Goal: Find contact information: Find contact information

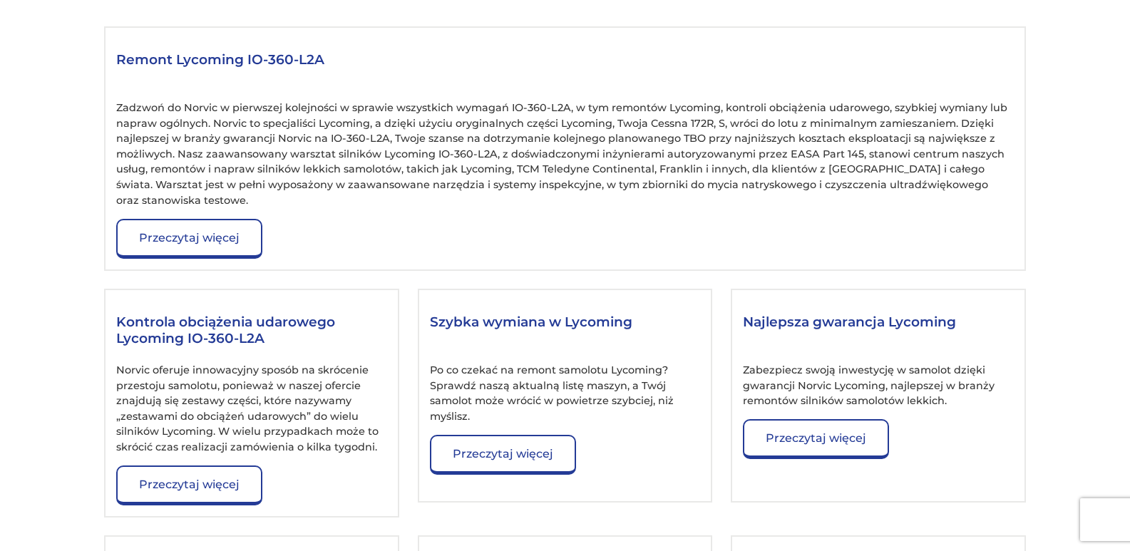
scroll to position [1655, 0]
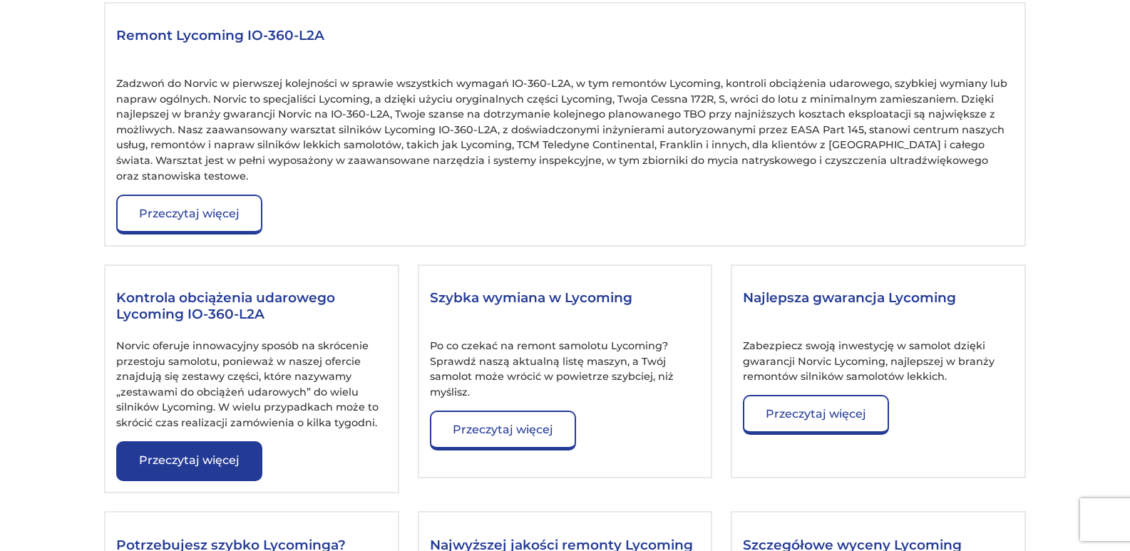
click at [171, 454] on font "Przeczytaj więcej" at bounding box center [189, 461] width 101 height 14
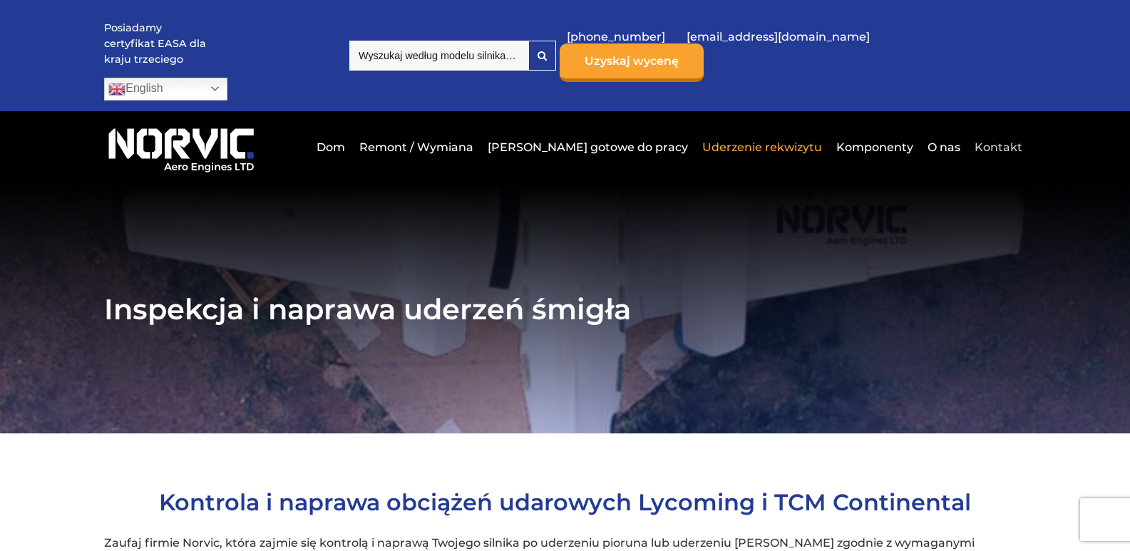
click at [1003, 140] on font "Kontakt" at bounding box center [999, 147] width 48 height 14
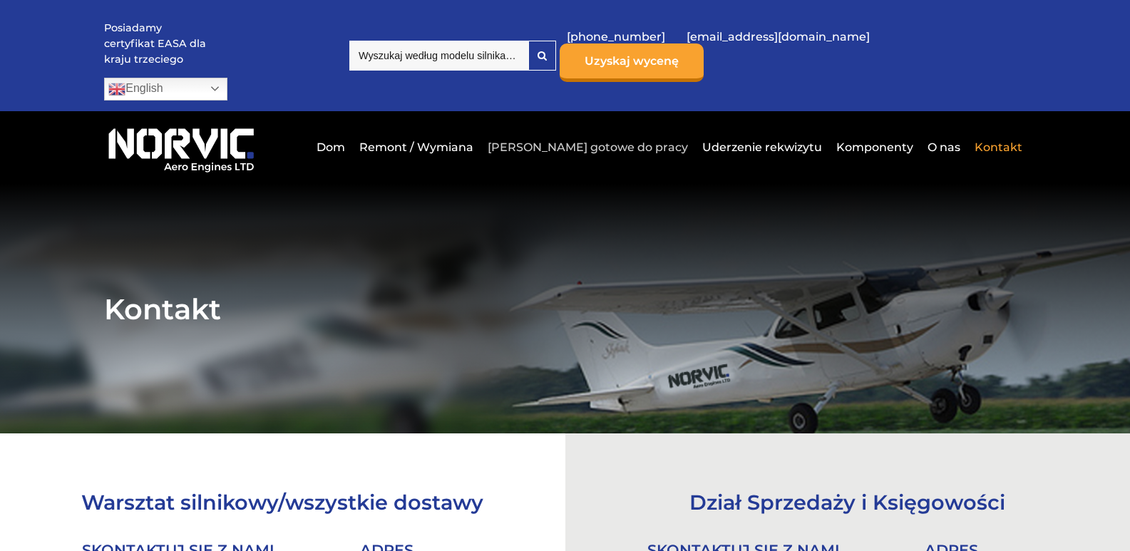
click at [604, 140] on font "[PERSON_NAME] gotowe do pracy" at bounding box center [588, 147] width 200 height 14
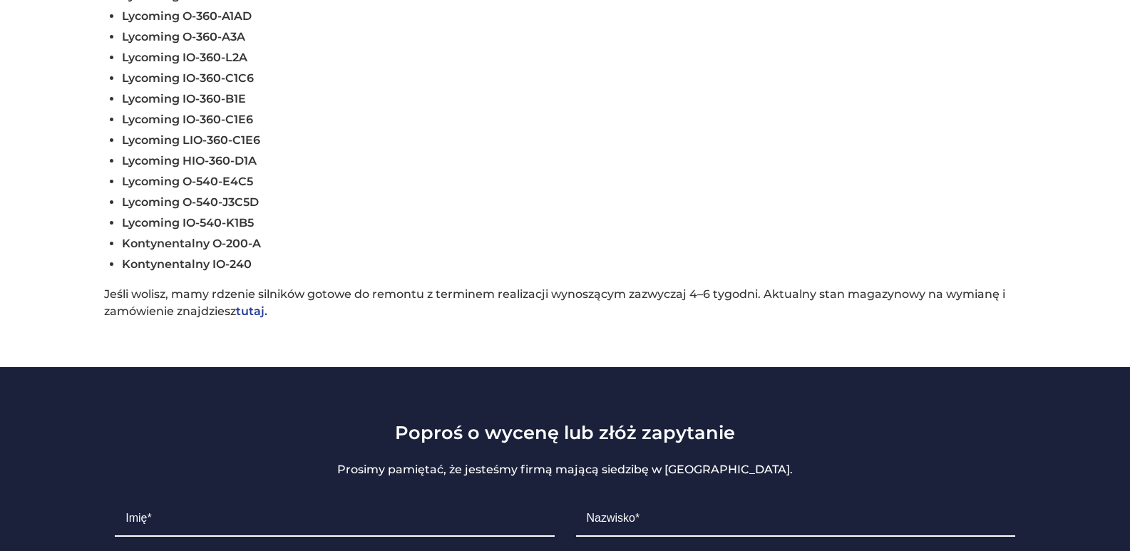
scroll to position [784, 0]
click at [196, 51] on font "Lycoming IO-360-L2A" at bounding box center [184, 58] width 125 height 14
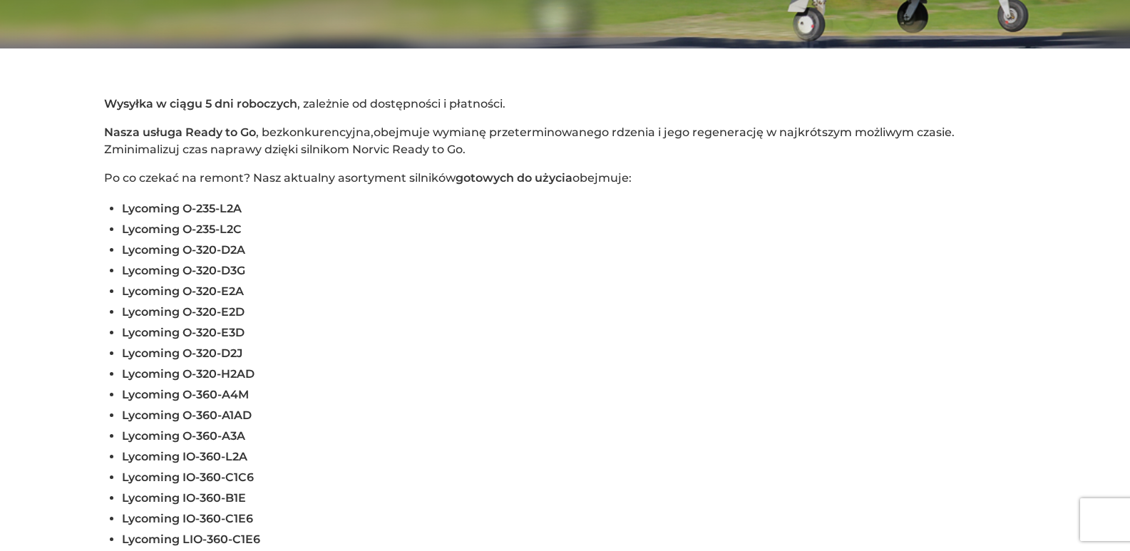
scroll to position [0, 0]
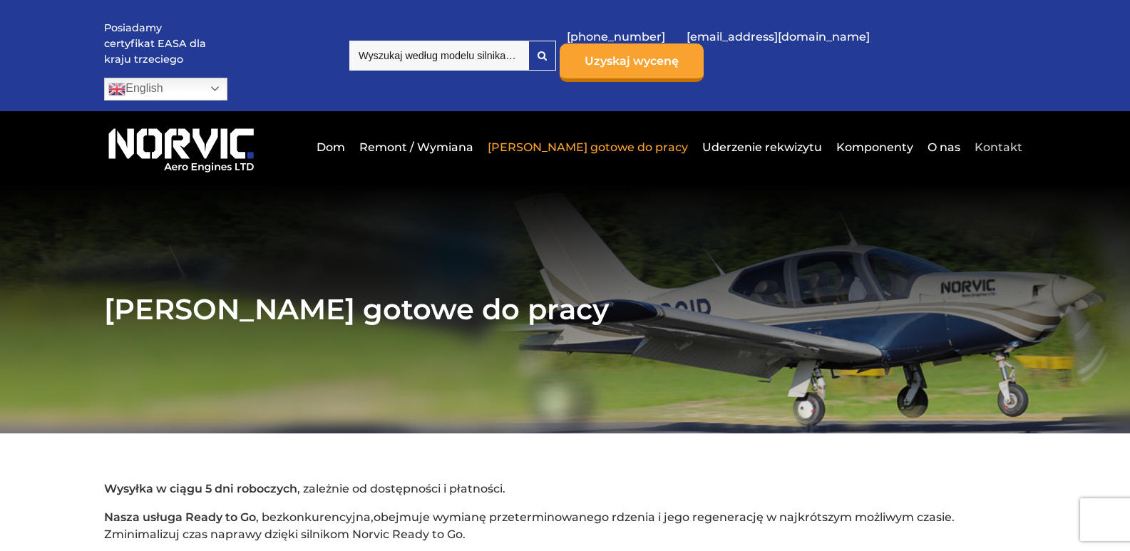
click at [993, 140] on font "Kontakt" at bounding box center [999, 147] width 48 height 14
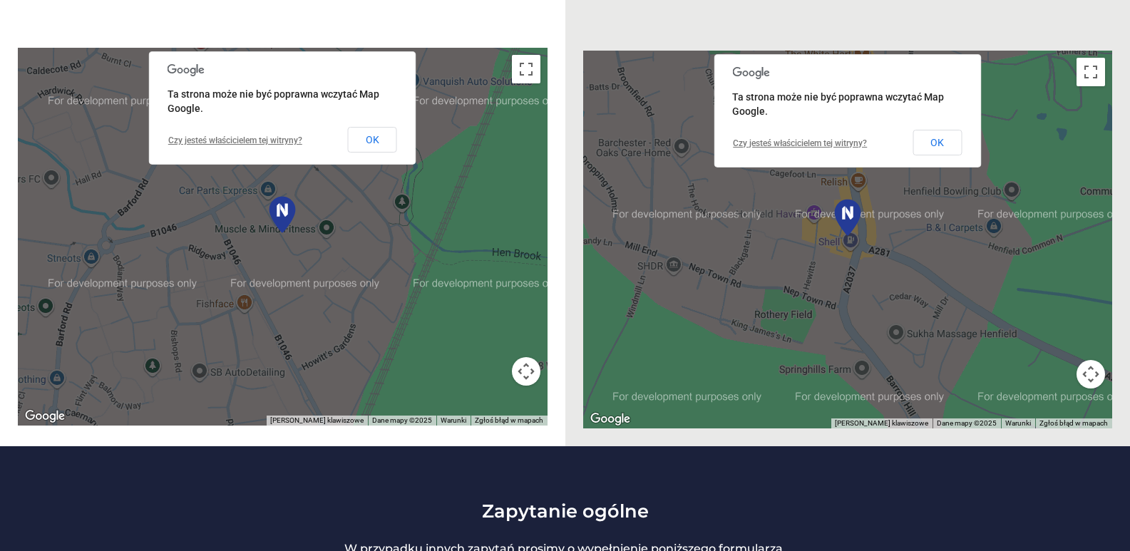
scroll to position [713, 0]
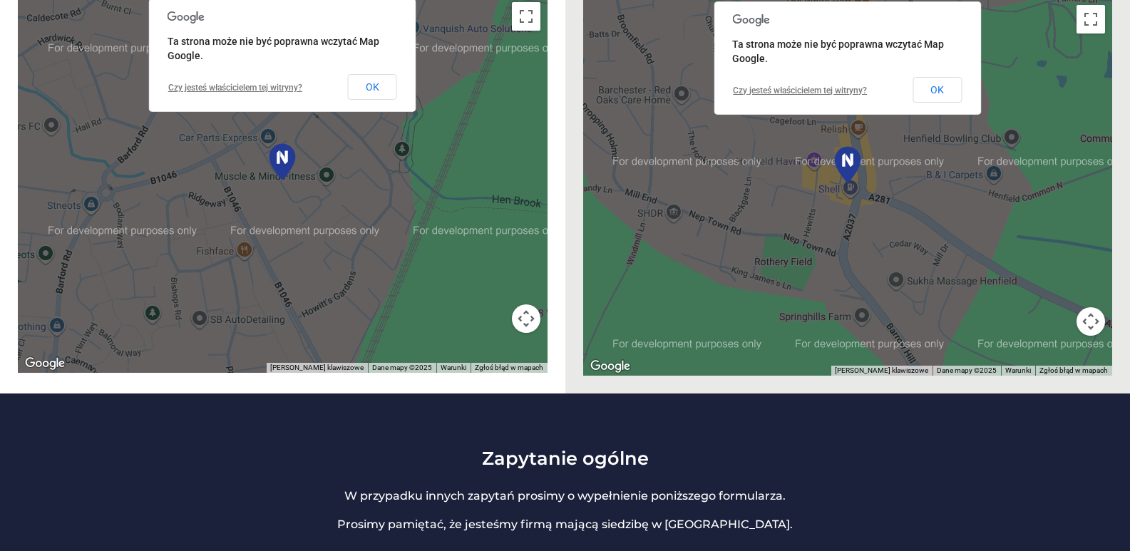
click at [1085, 307] on button "Kontrolowanie kamerą na mapie" at bounding box center [1091, 321] width 29 height 29
click at [1055, 307] on button "Pomniejsz" at bounding box center [1055, 321] width 29 height 29
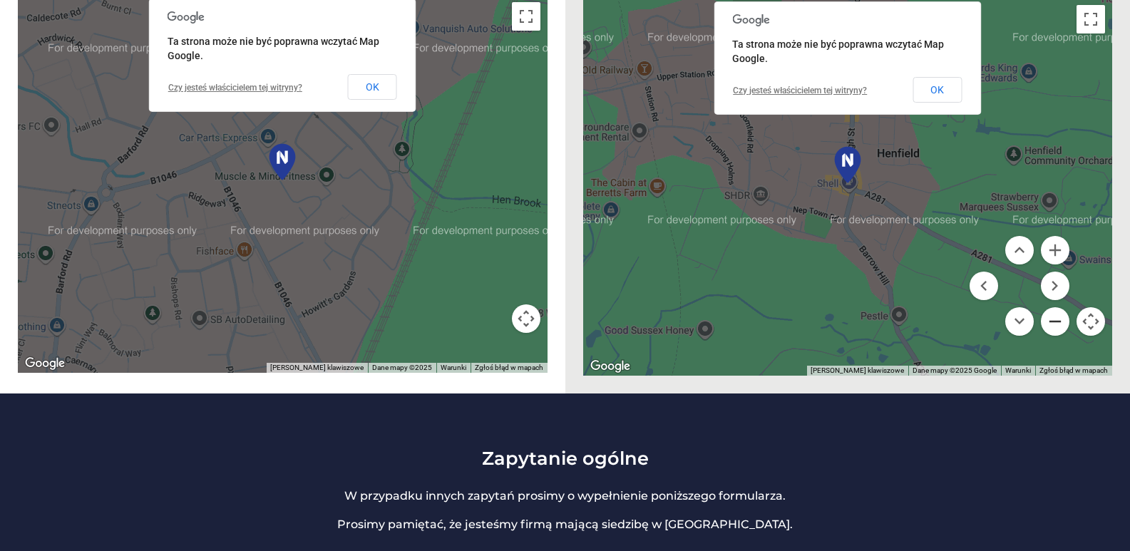
click at [1056, 307] on button "Pomniejsz" at bounding box center [1055, 321] width 29 height 29
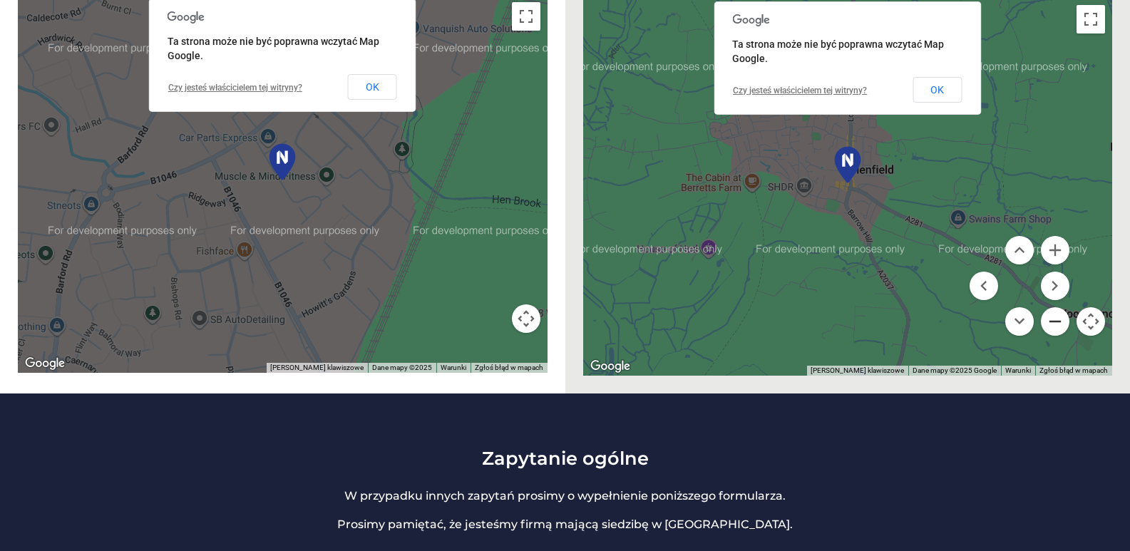
click at [1056, 307] on button "Pomniejsz" at bounding box center [1055, 321] width 29 height 29
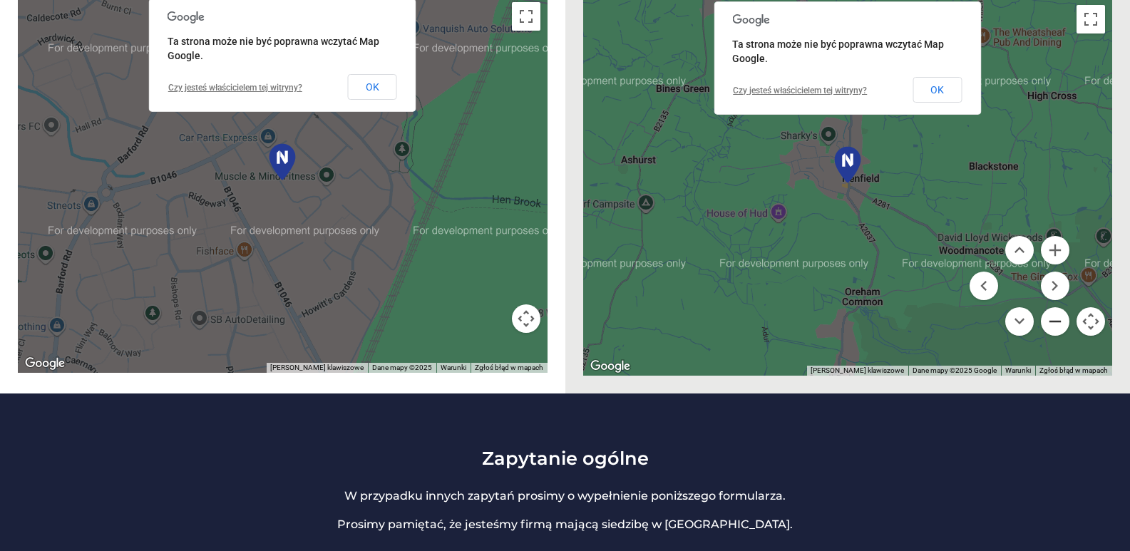
click at [1056, 307] on button "Pomniejsz" at bounding box center [1055, 321] width 29 height 29
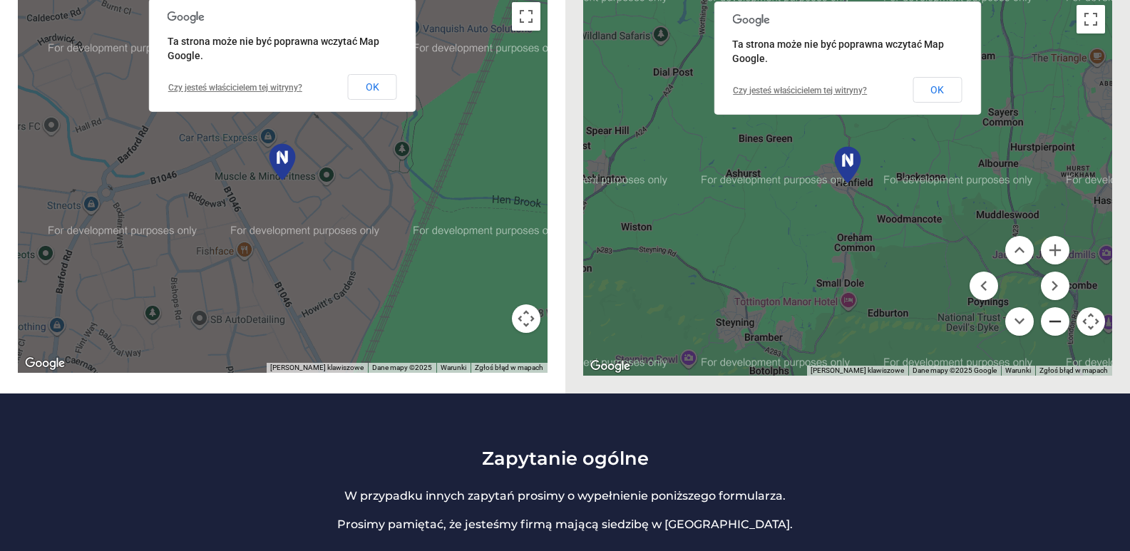
click at [1056, 307] on button "Pomniejsz" at bounding box center [1055, 321] width 29 height 29
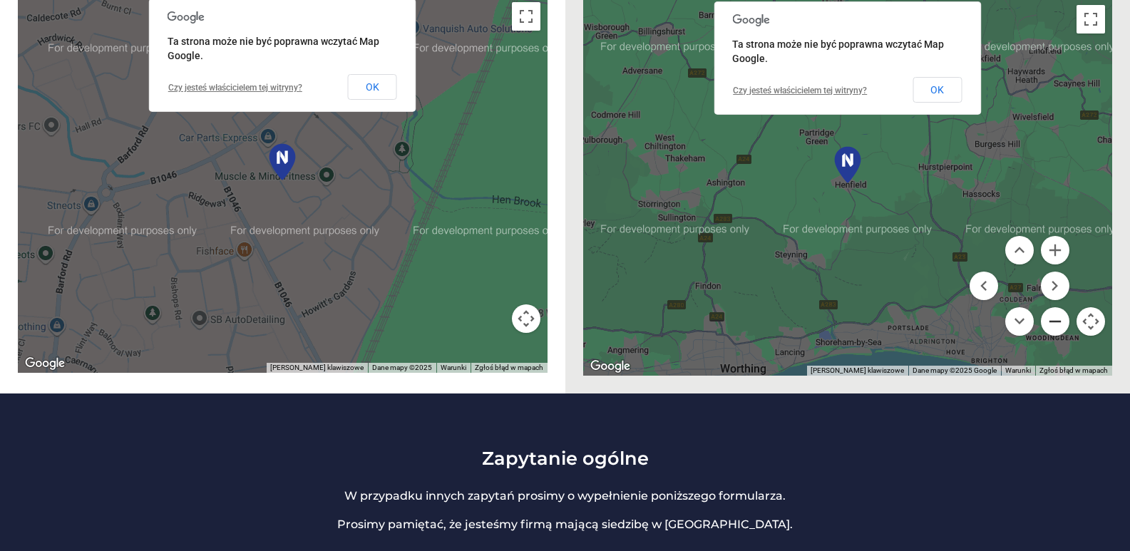
click at [1056, 307] on button "Pomniejsz" at bounding box center [1055, 321] width 29 height 29
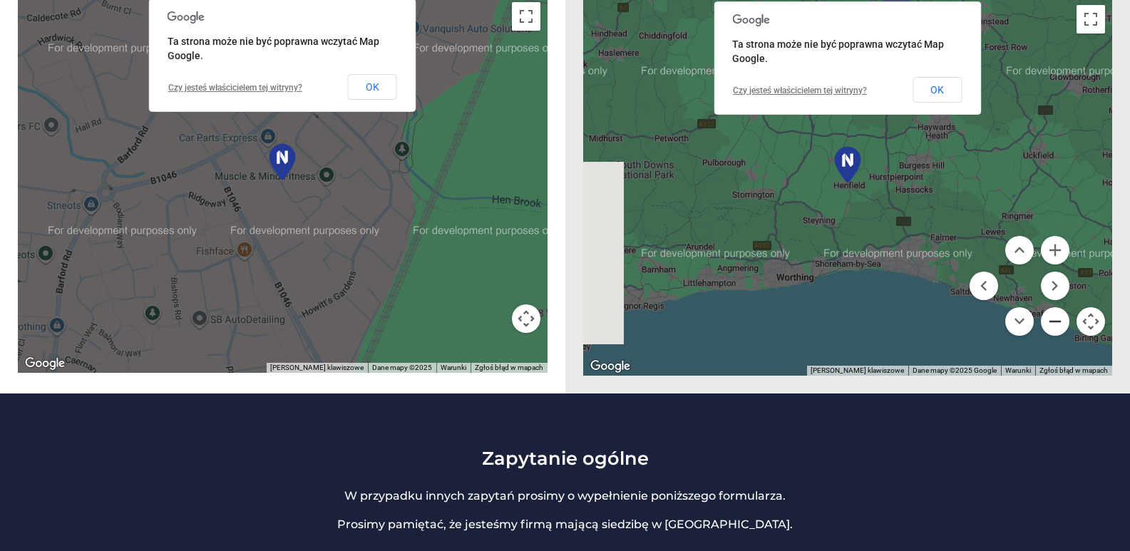
click at [1056, 307] on button "Pomniejsz" at bounding box center [1055, 321] width 29 height 29
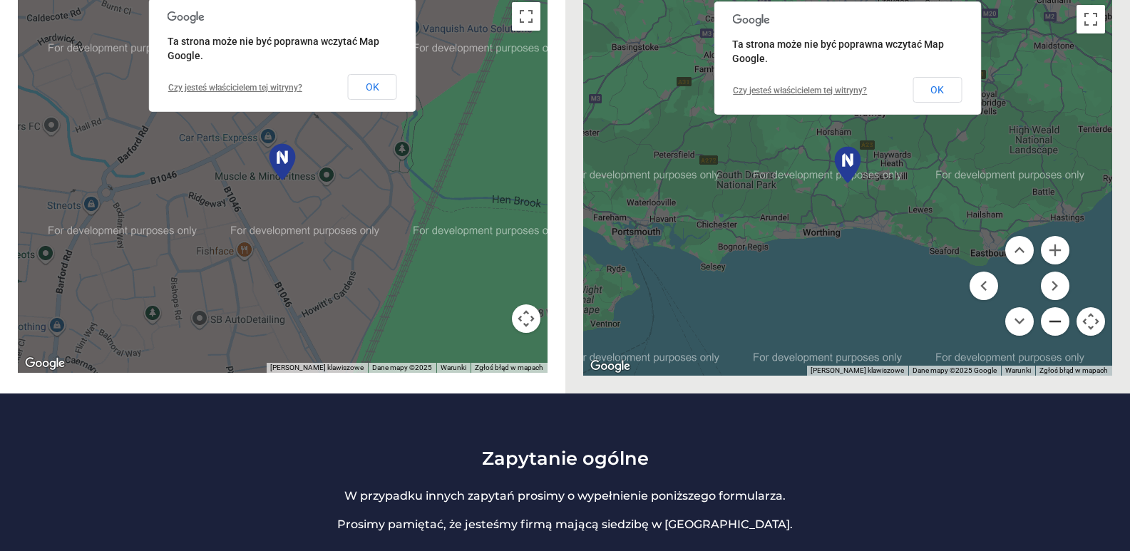
click at [1055, 307] on button "Pomniejsz" at bounding box center [1055, 321] width 29 height 29
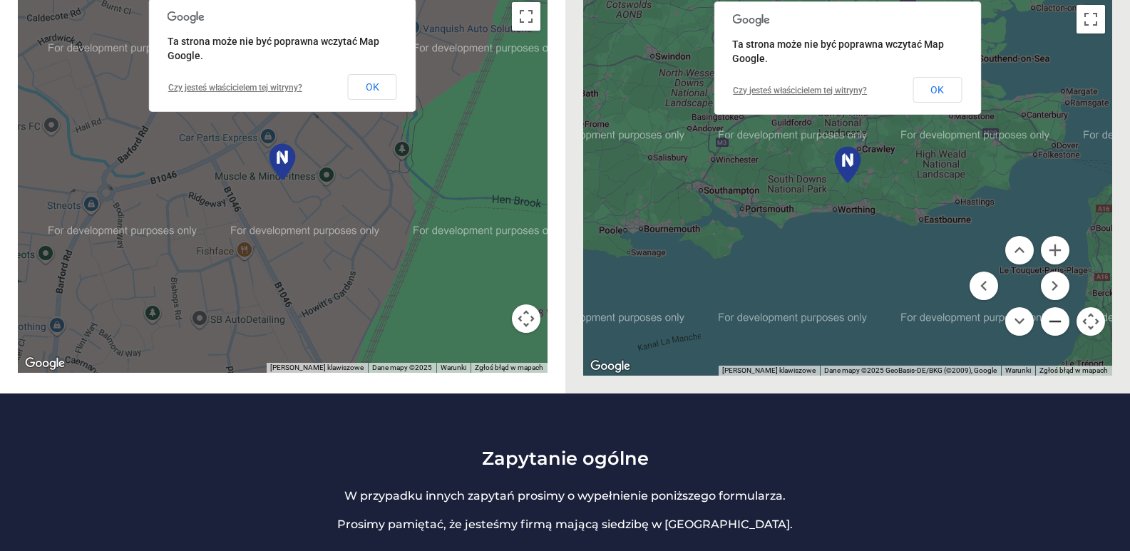
click at [1055, 307] on button "Pomniejsz" at bounding box center [1055, 321] width 29 height 29
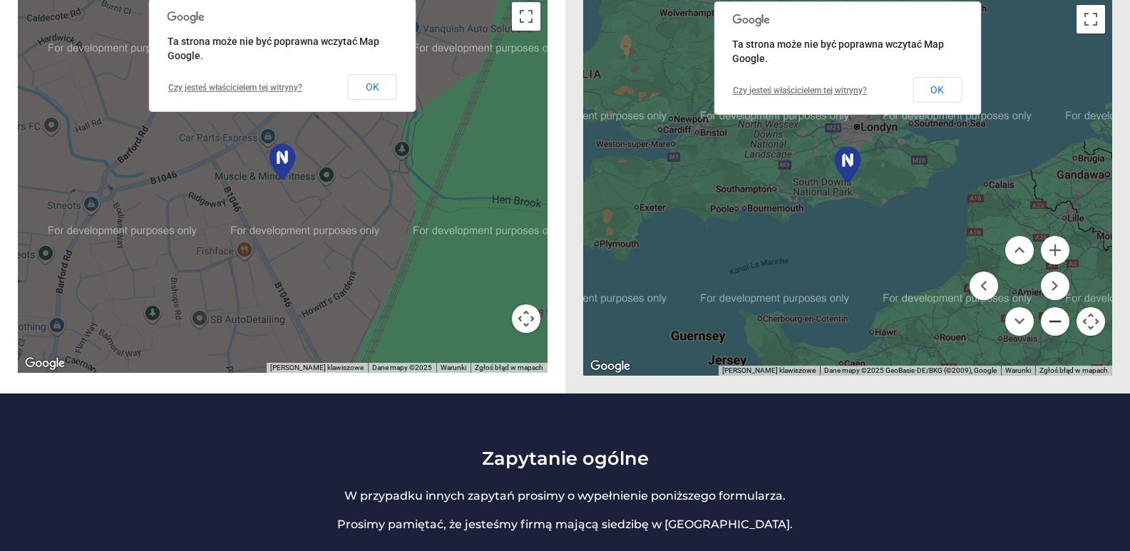
scroll to position [428, 0]
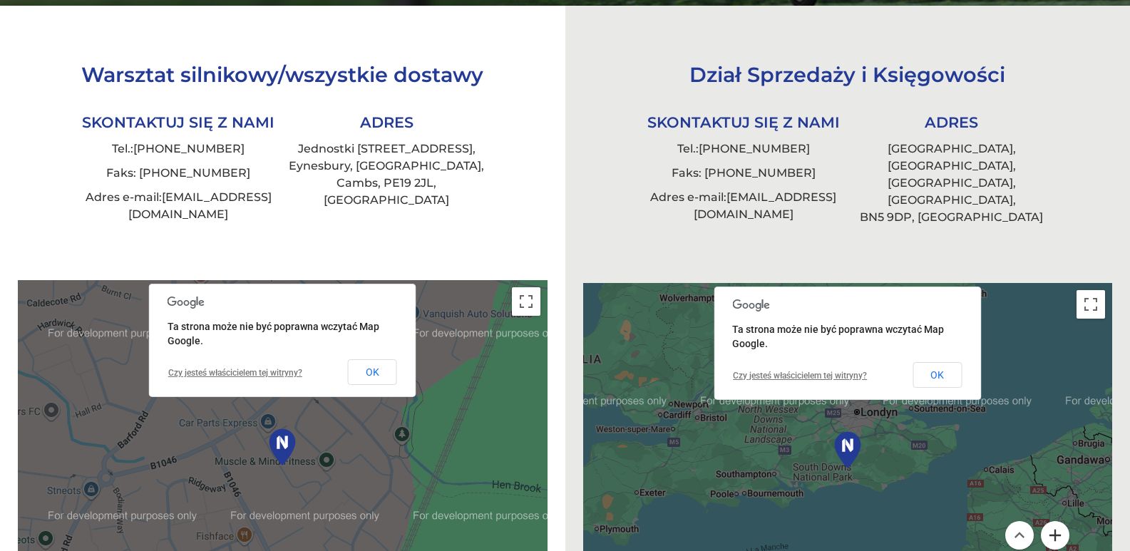
click at [1053, 521] on button "Powiększ" at bounding box center [1055, 535] width 29 height 29
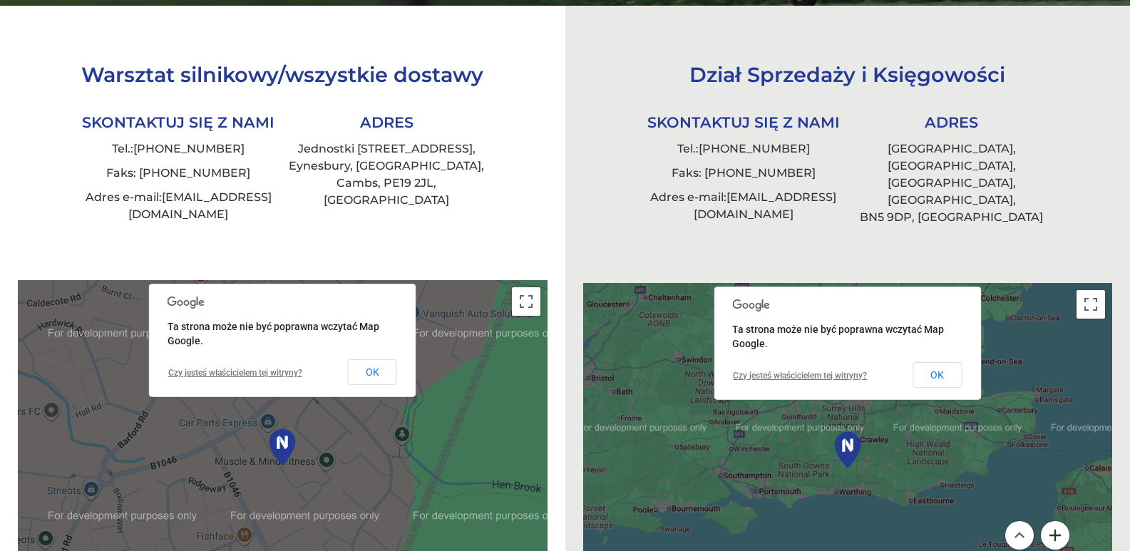
click at [1053, 521] on button "Powiększ" at bounding box center [1055, 535] width 29 height 29
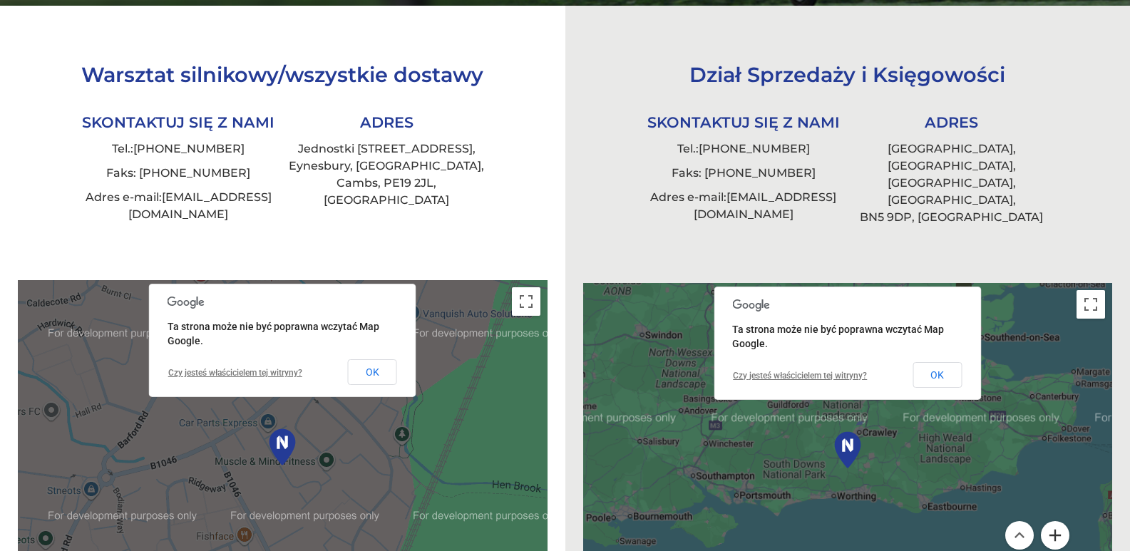
click at [1053, 521] on button "Powiększ" at bounding box center [1055, 535] width 29 height 29
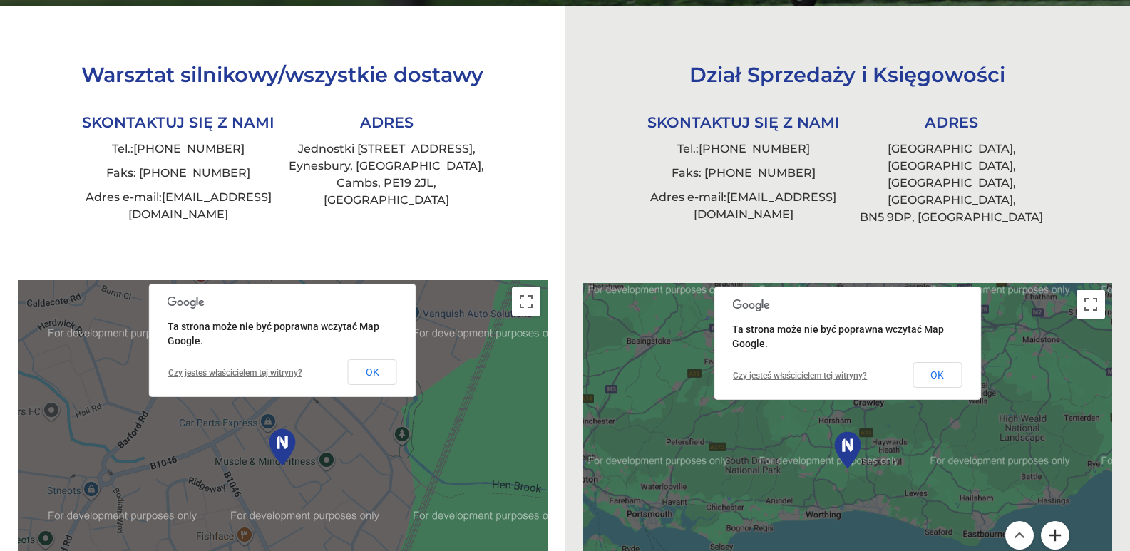
click at [1053, 521] on button "Powiększ" at bounding box center [1055, 535] width 29 height 29
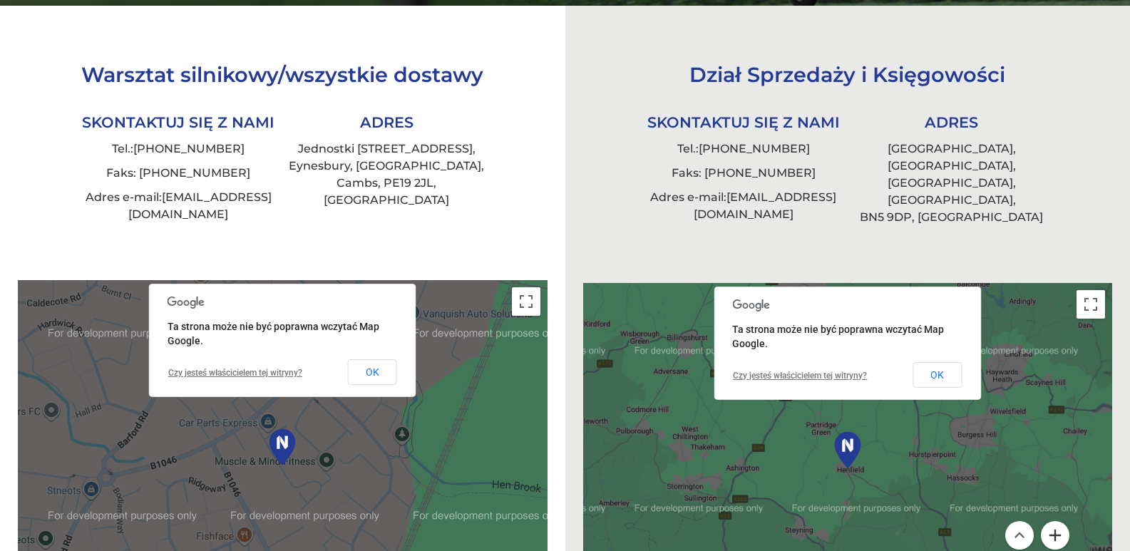
click at [1053, 521] on button "Powiększ" at bounding box center [1055, 535] width 29 height 29
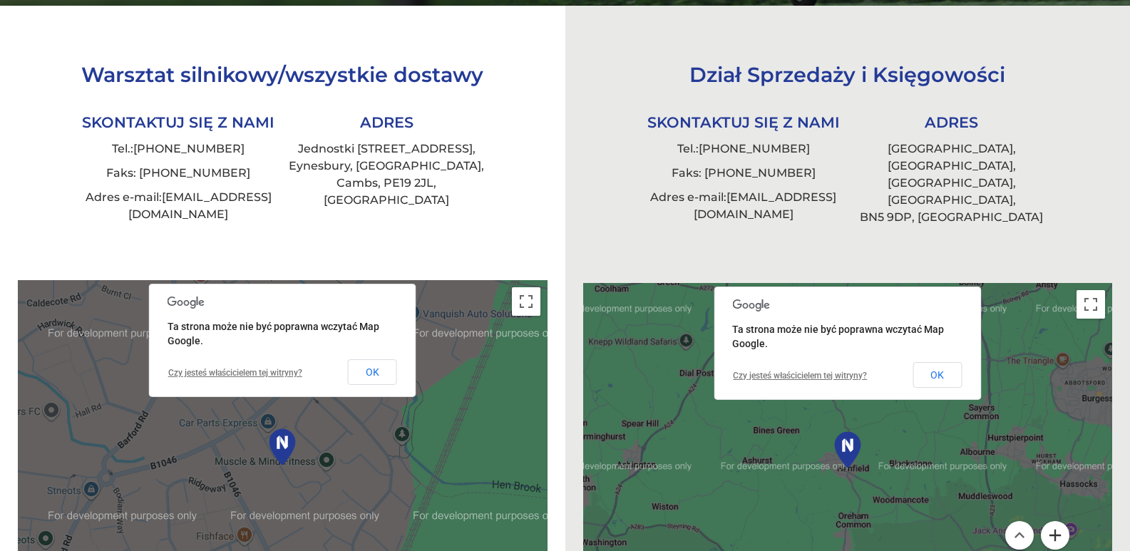
click at [1053, 521] on button "Powiększ" at bounding box center [1055, 535] width 29 height 29
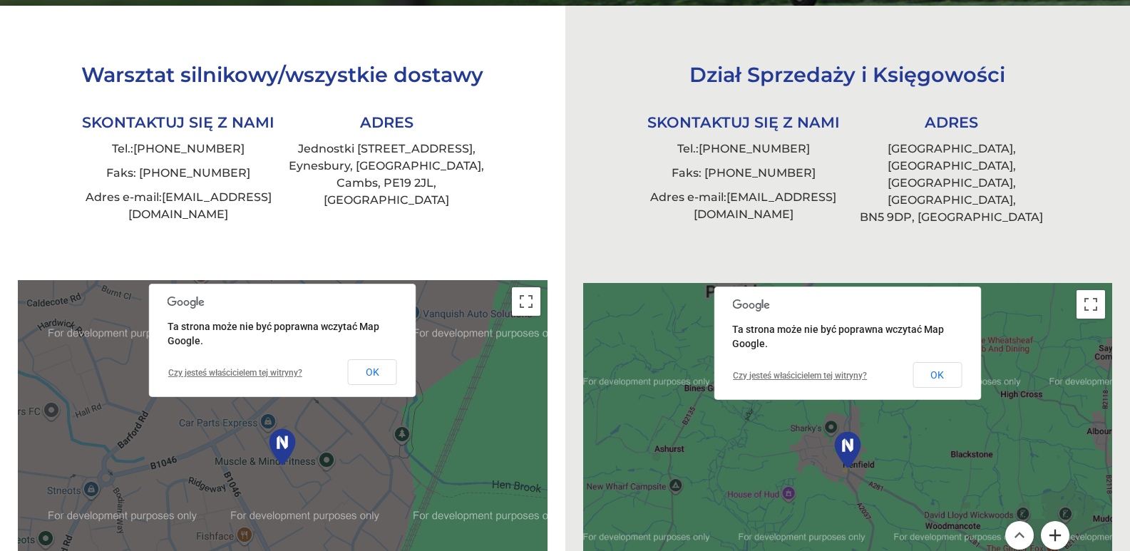
click at [1053, 521] on button "Powiększ" at bounding box center [1055, 535] width 29 height 29
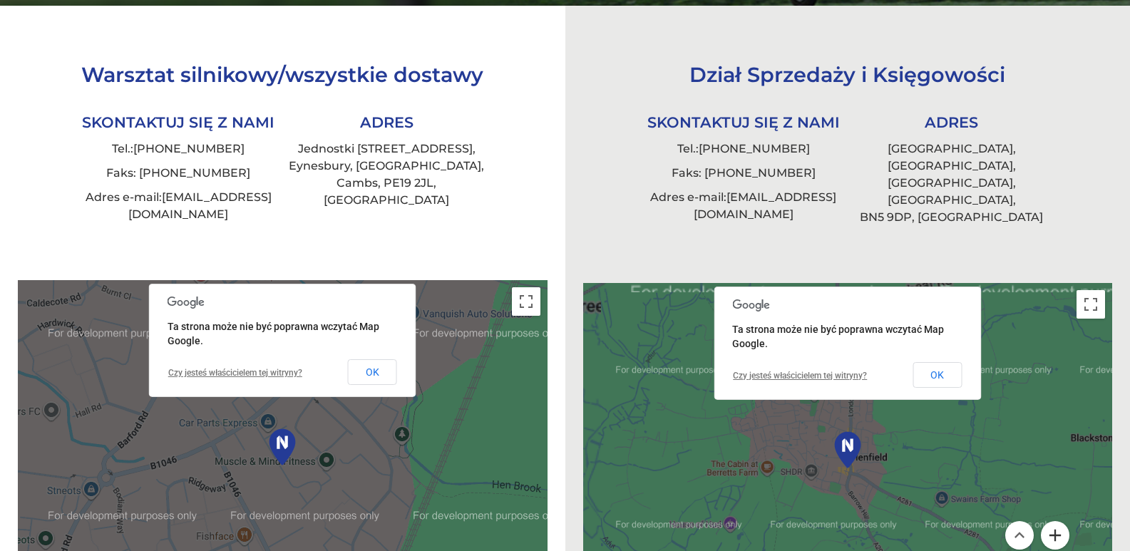
click at [1053, 521] on button "Powiększ" at bounding box center [1055, 535] width 29 height 29
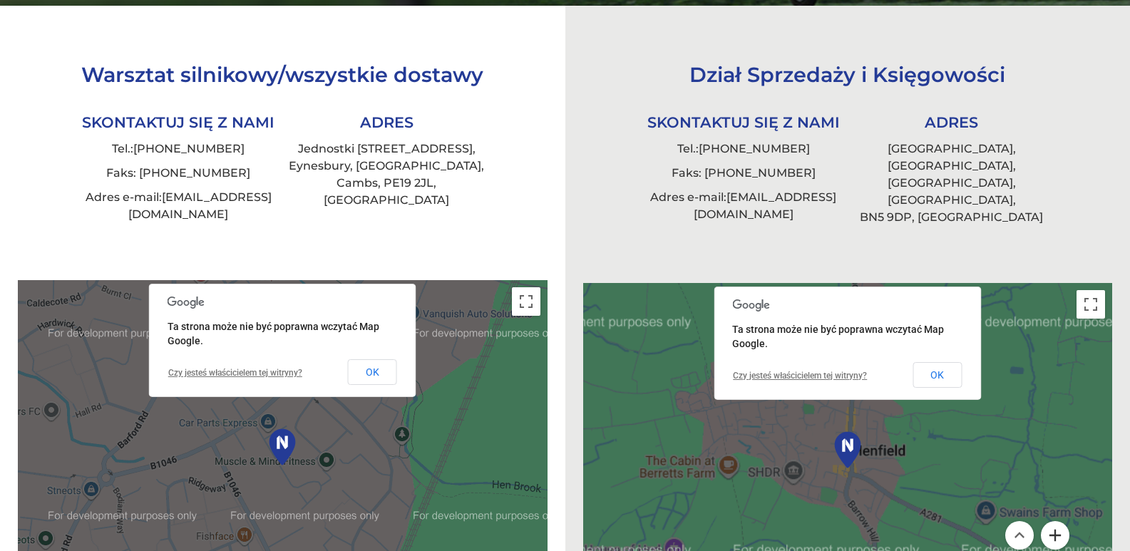
click at [1054, 521] on button "Powiększ" at bounding box center [1055, 535] width 29 height 29
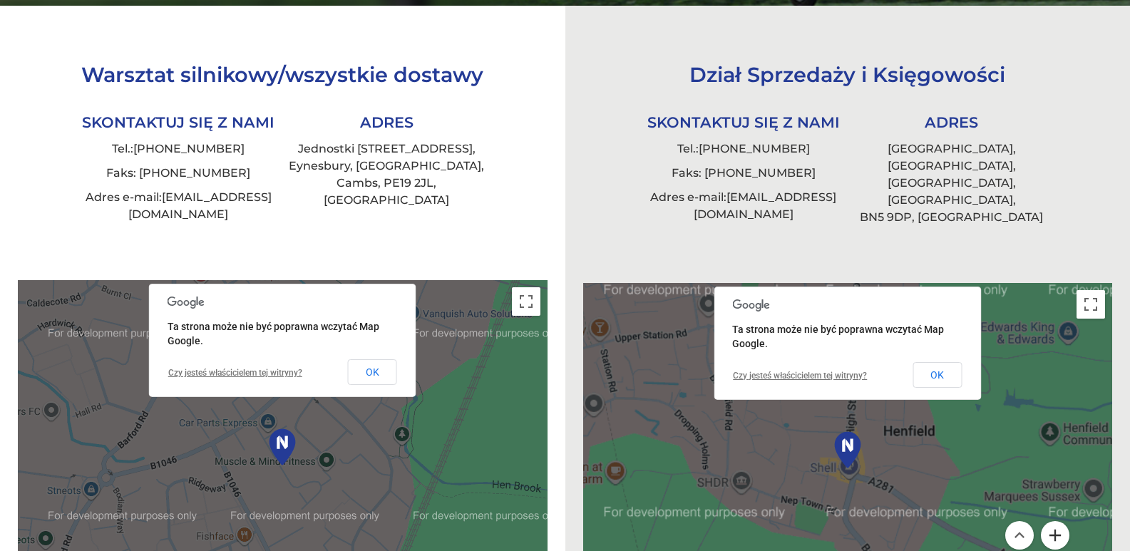
click at [1054, 521] on button "Powiększ" at bounding box center [1055, 535] width 29 height 29
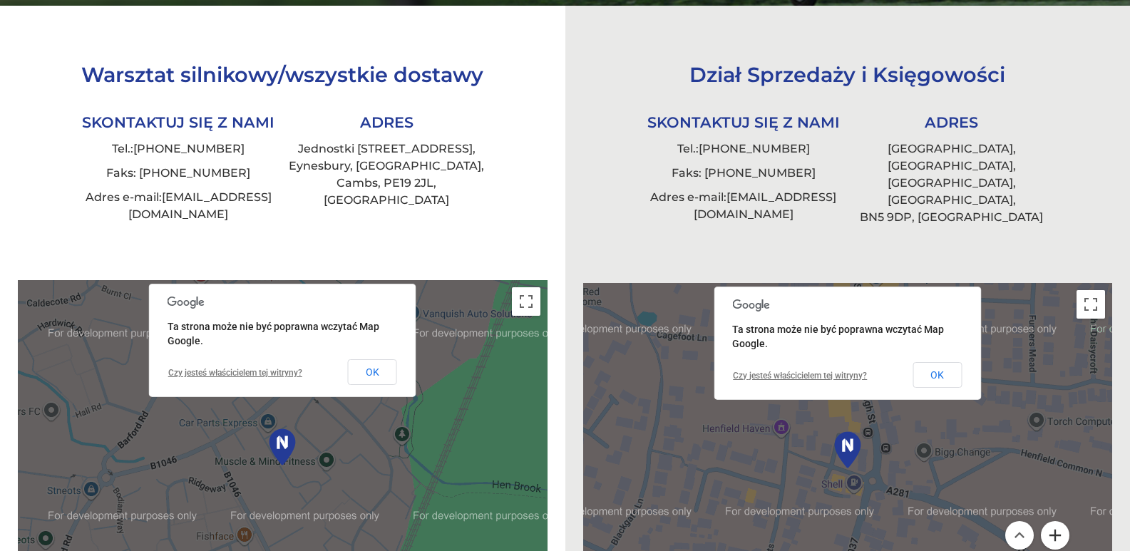
click at [1054, 521] on button "Powiększ" at bounding box center [1055, 535] width 29 height 29
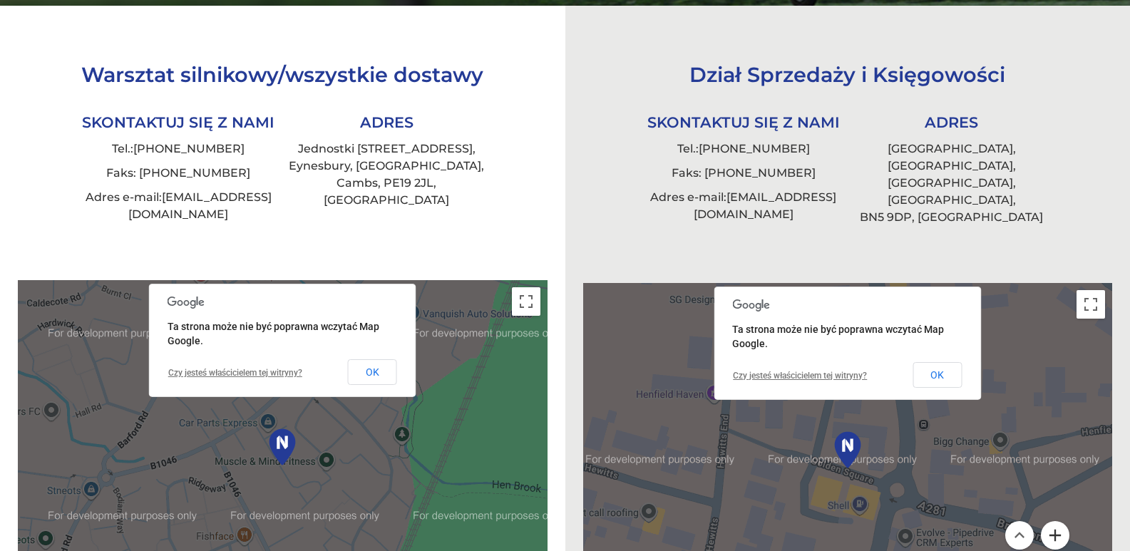
click at [1054, 521] on button "Powiększ" at bounding box center [1055, 535] width 29 height 29
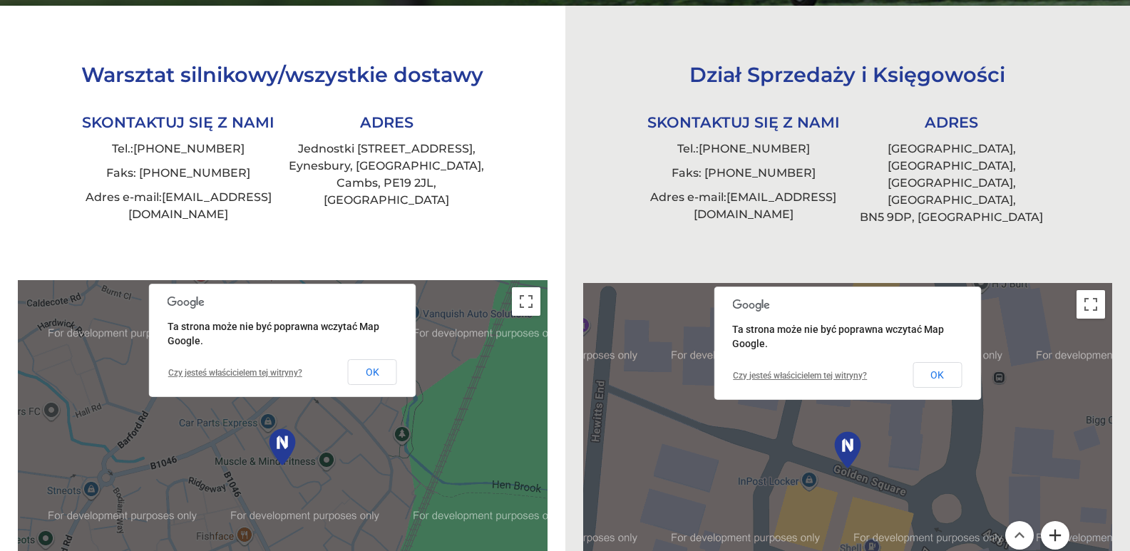
click at [1054, 521] on button "Powiększ" at bounding box center [1055, 535] width 29 height 29
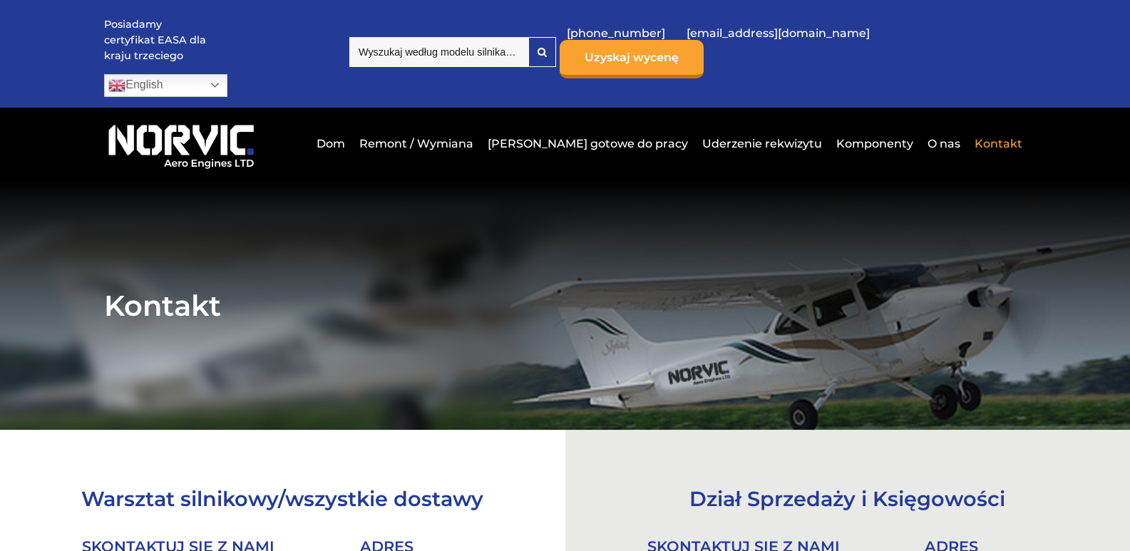
scroll to position [0, 0]
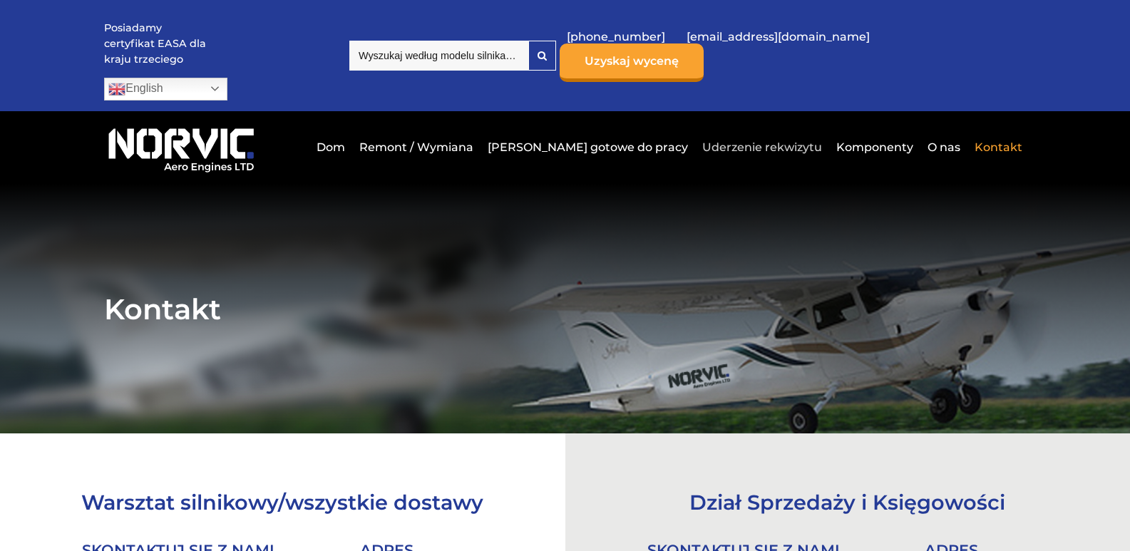
click at [762, 140] on font "Uderzenie rekwizytu" at bounding box center [762, 147] width 120 height 14
